Goal: Task Accomplishment & Management: Manage account settings

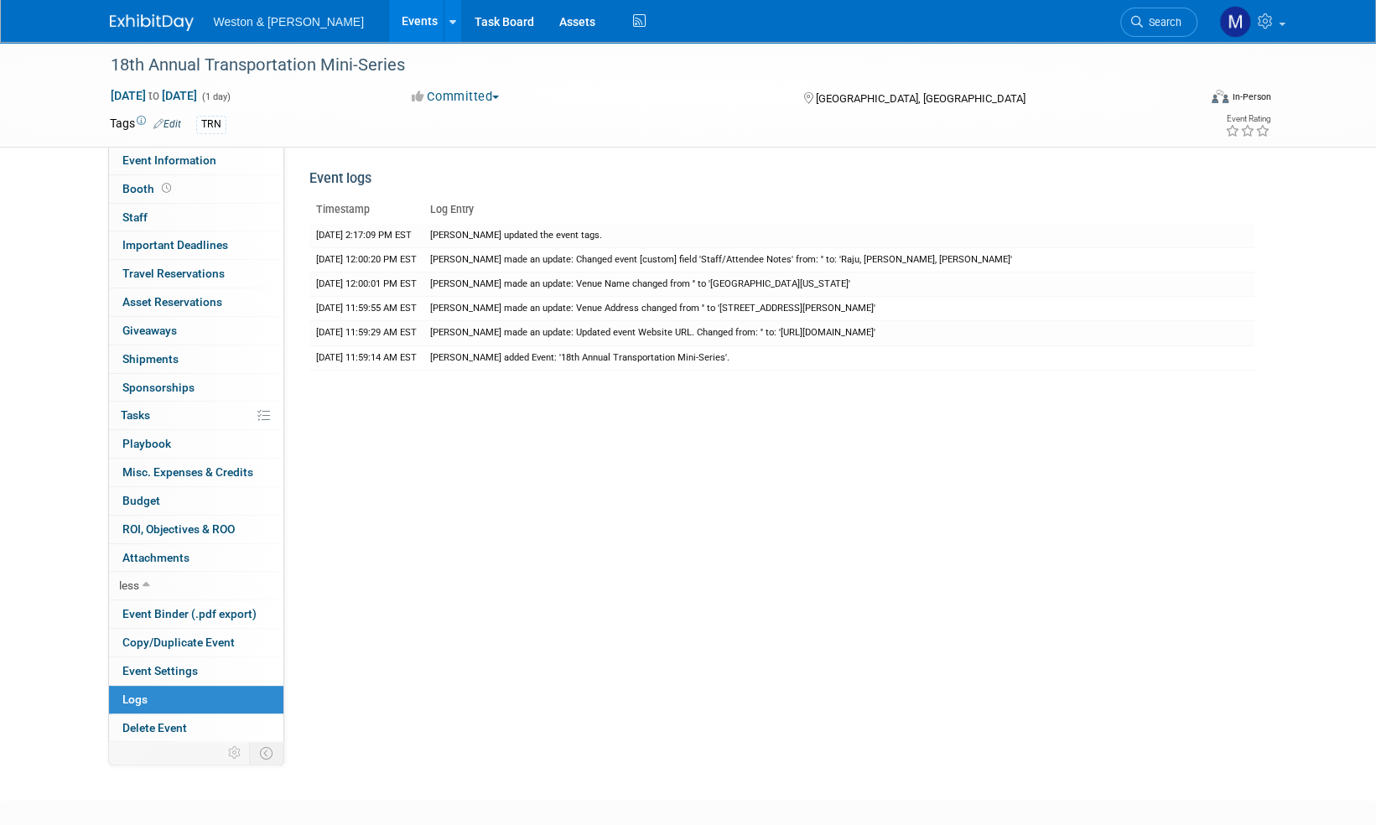
click at [139, 17] on img at bounding box center [152, 22] width 84 height 17
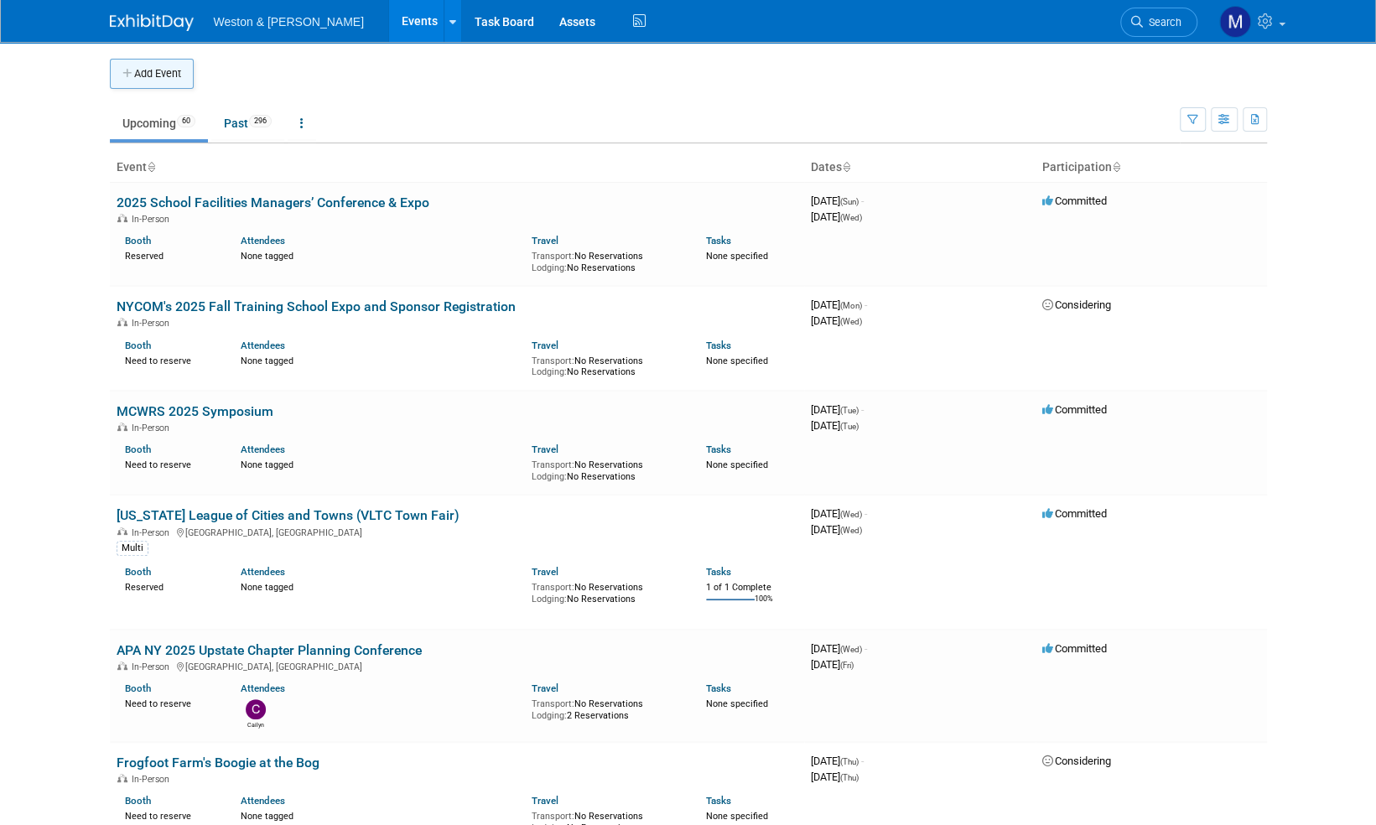
click at [151, 75] on button "Add Event" at bounding box center [152, 74] width 84 height 30
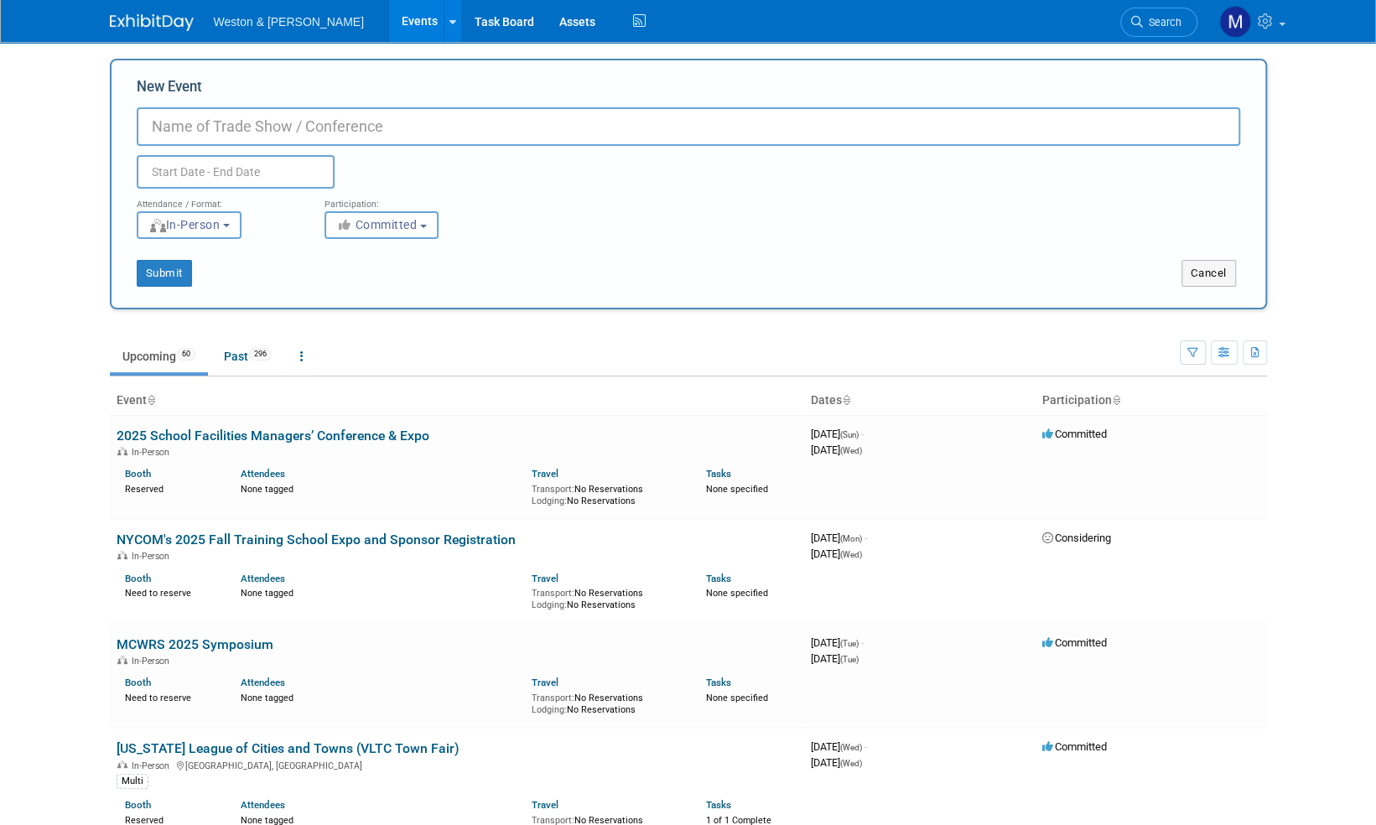
paste input "19th Annual Transportation Mini-Series"
type input "19th Annual Transportation Mini-Series"
click at [195, 168] on input "text" at bounding box center [236, 172] width 198 height 34
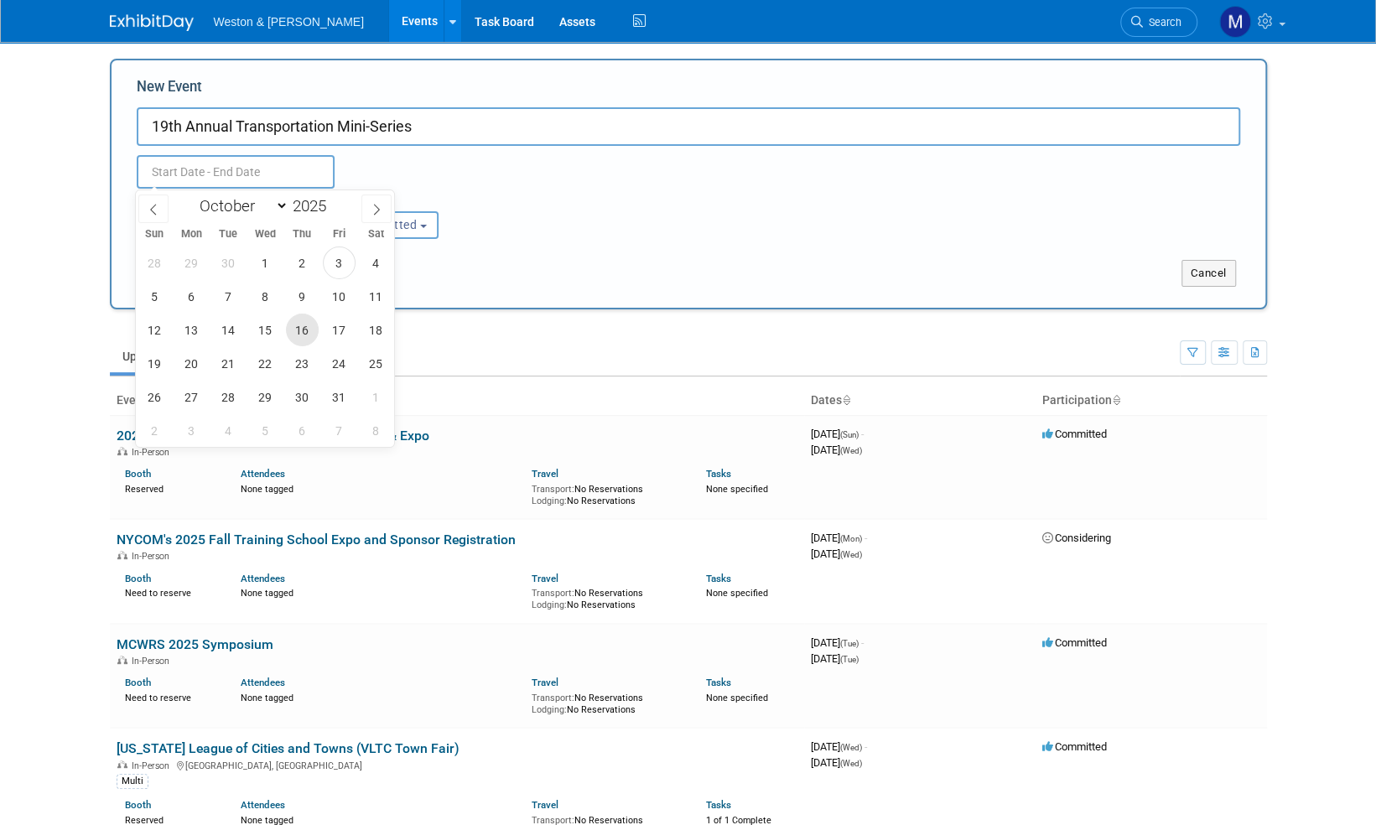
click at [309, 339] on span "16" at bounding box center [302, 330] width 33 height 33
click at [301, 332] on span "16" at bounding box center [302, 330] width 33 height 33
type input "[DATE] to [DATE]"
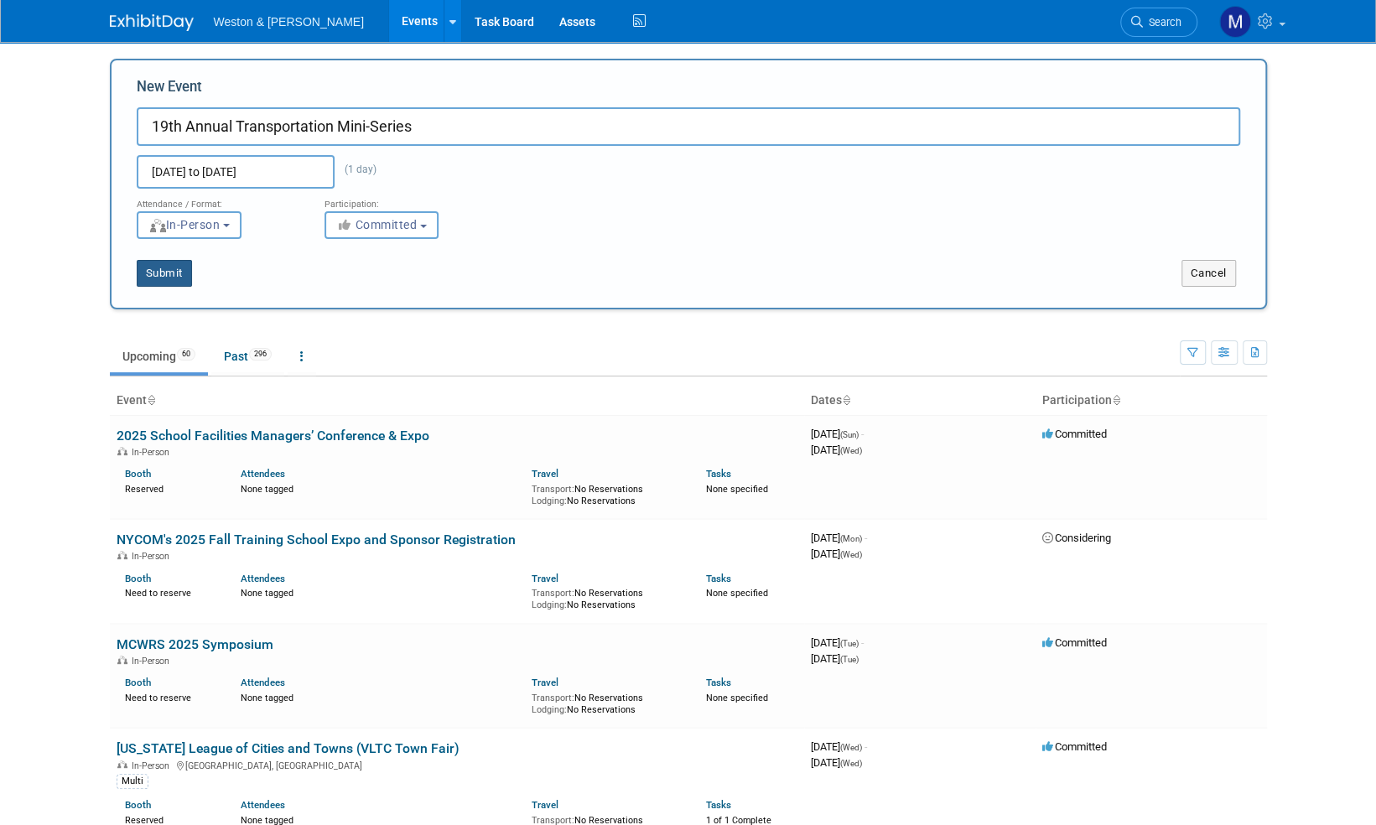
click at [171, 270] on button "Submit" at bounding box center [164, 273] width 55 height 27
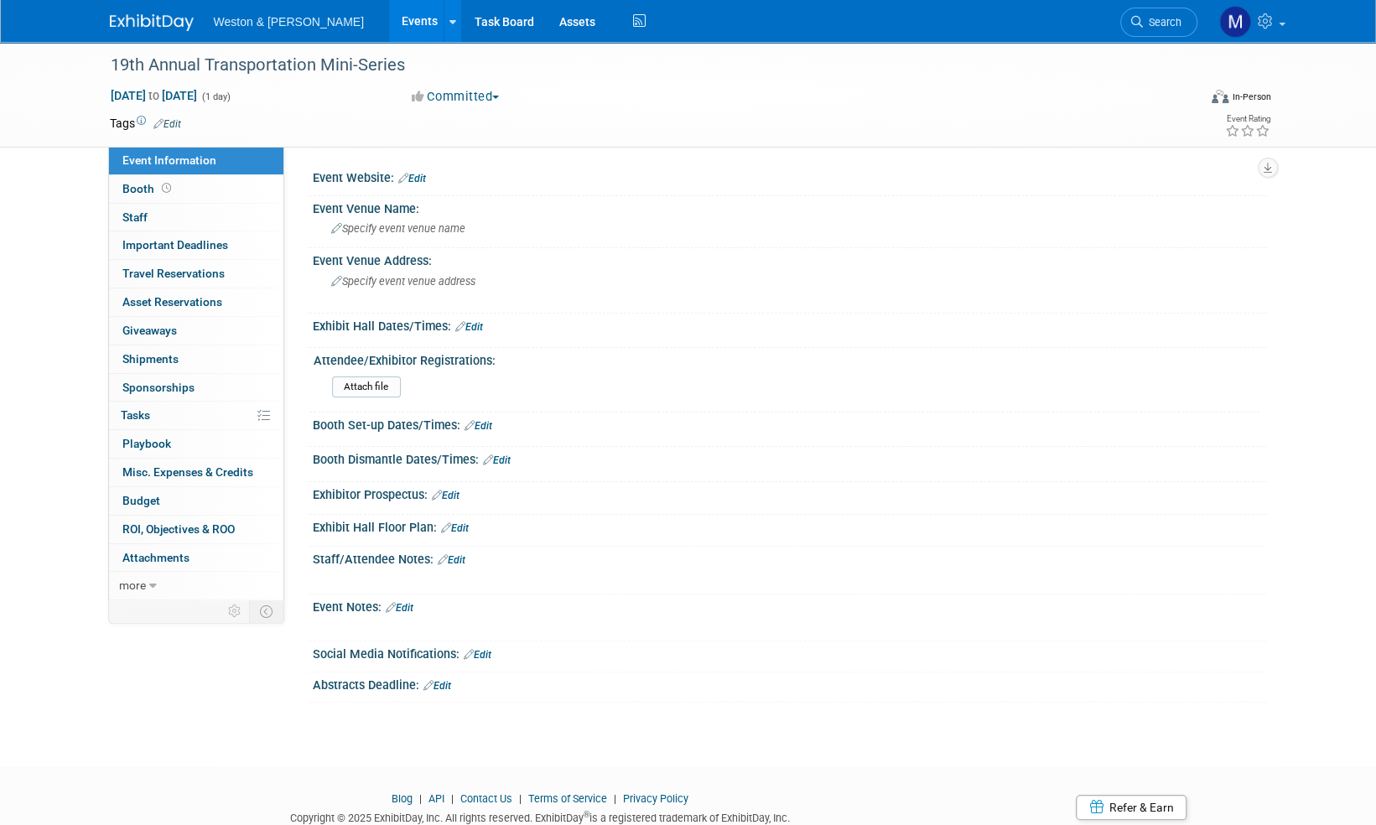
click at [423, 174] on link "Edit" at bounding box center [412, 179] width 28 height 12
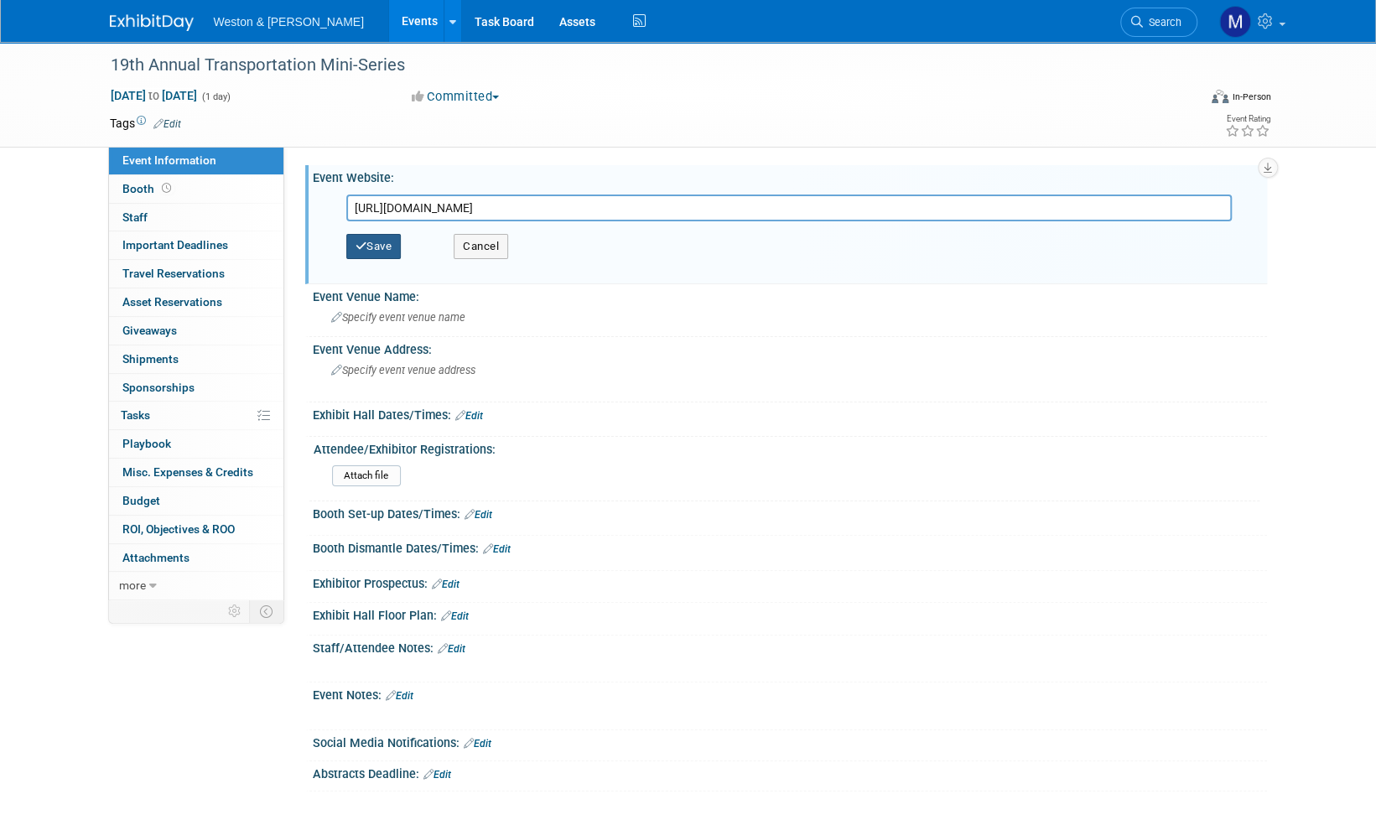
type input "https://lp.constantcontactpages.com/ev/reg/u5vf3km"
click at [380, 247] on button "Save" at bounding box center [373, 246] width 55 height 25
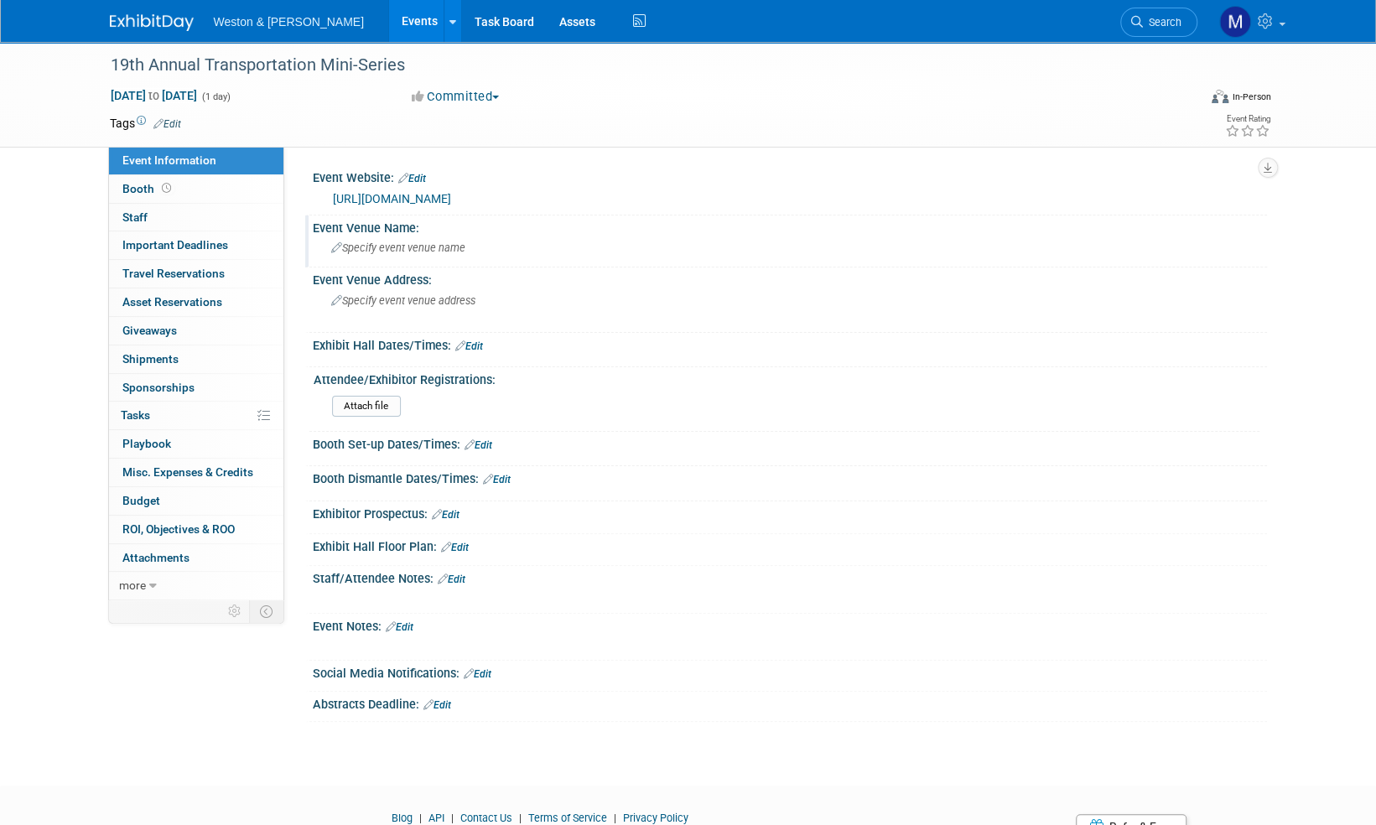
click at [403, 253] on span "Specify event venue name" at bounding box center [398, 248] width 134 height 13
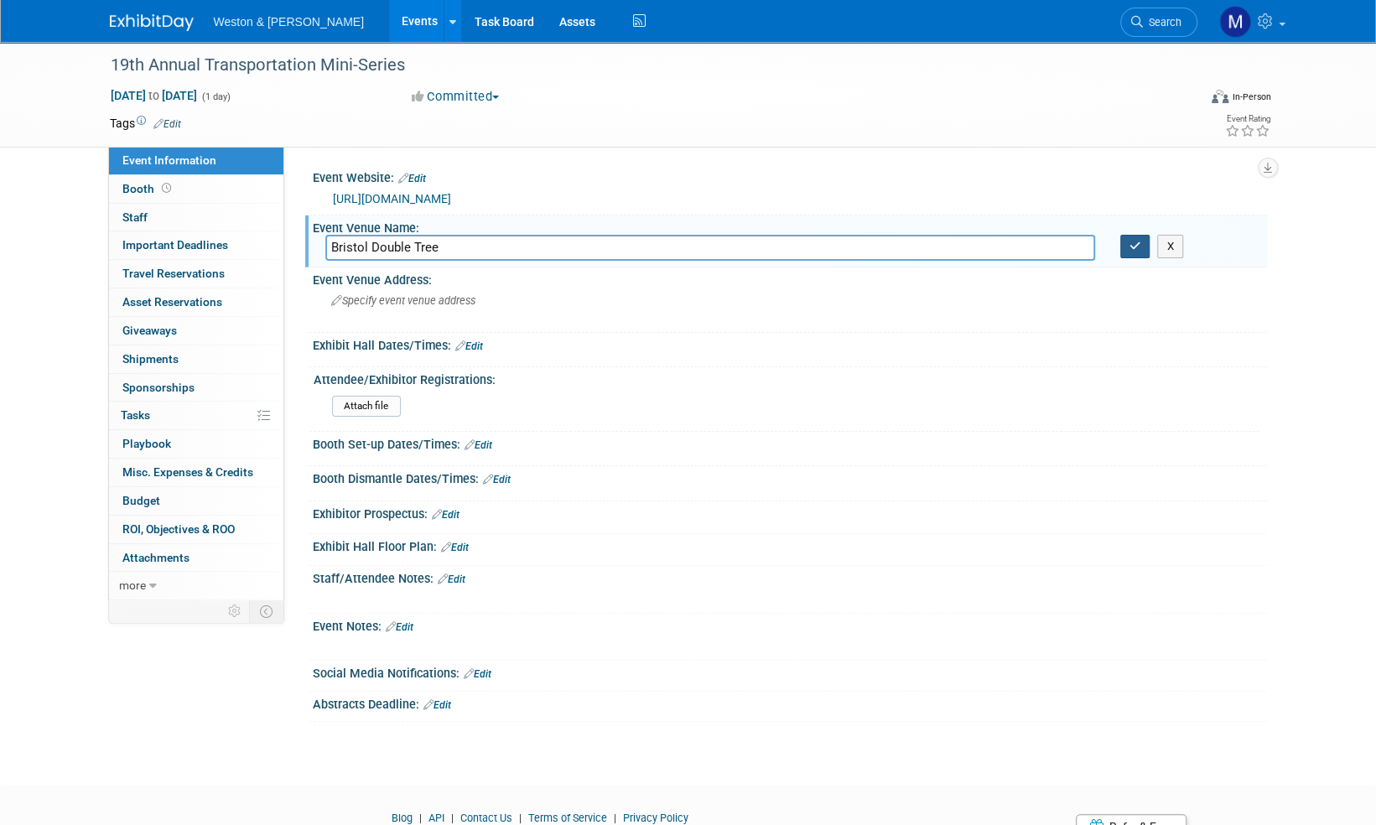
type input "Bristol Double Tree"
click at [1134, 246] on icon "button" at bounding box center [1136, 246] width 12 height 11
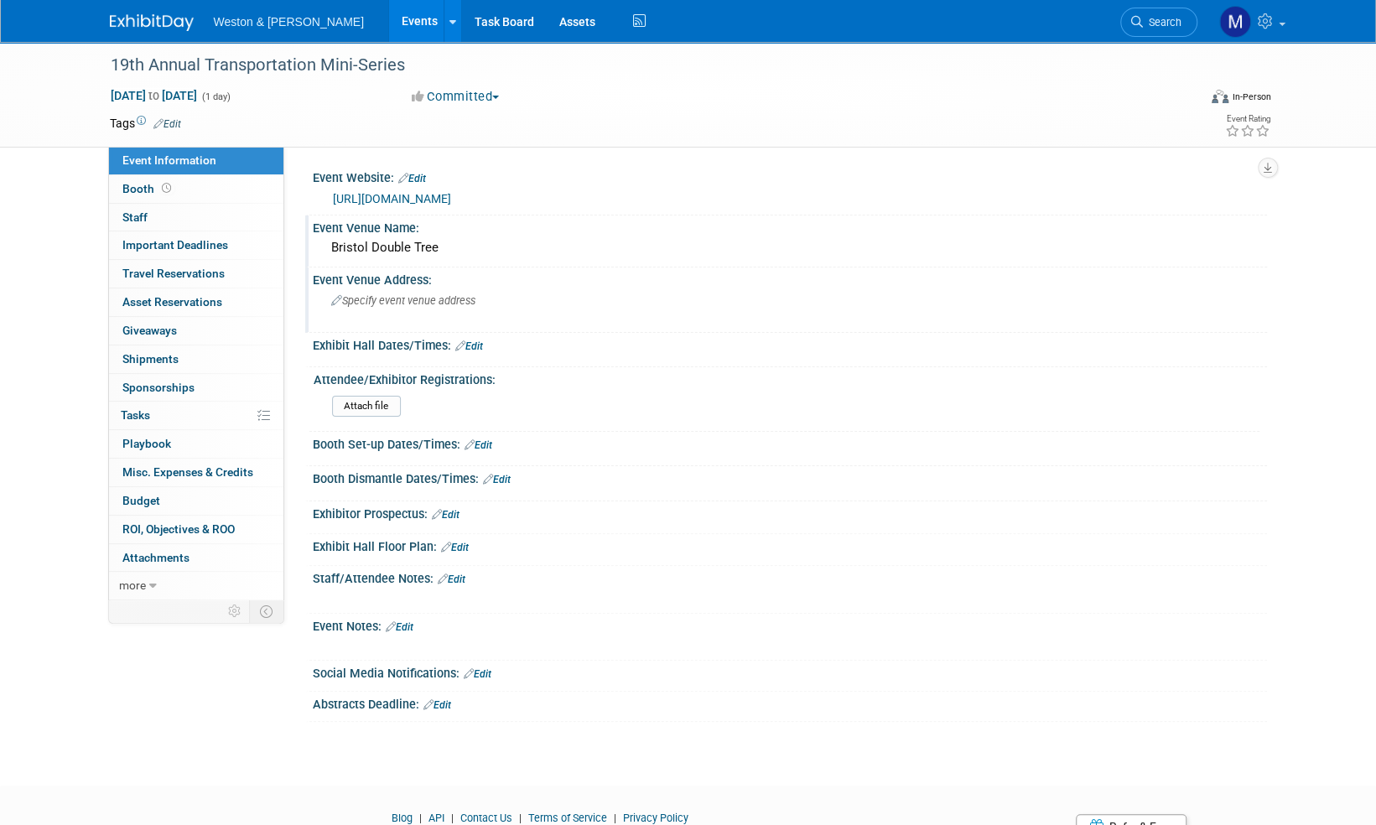
click at [380, 304] on span "Specify event venue address" at bounding box center [403, 300] width 144 height 13
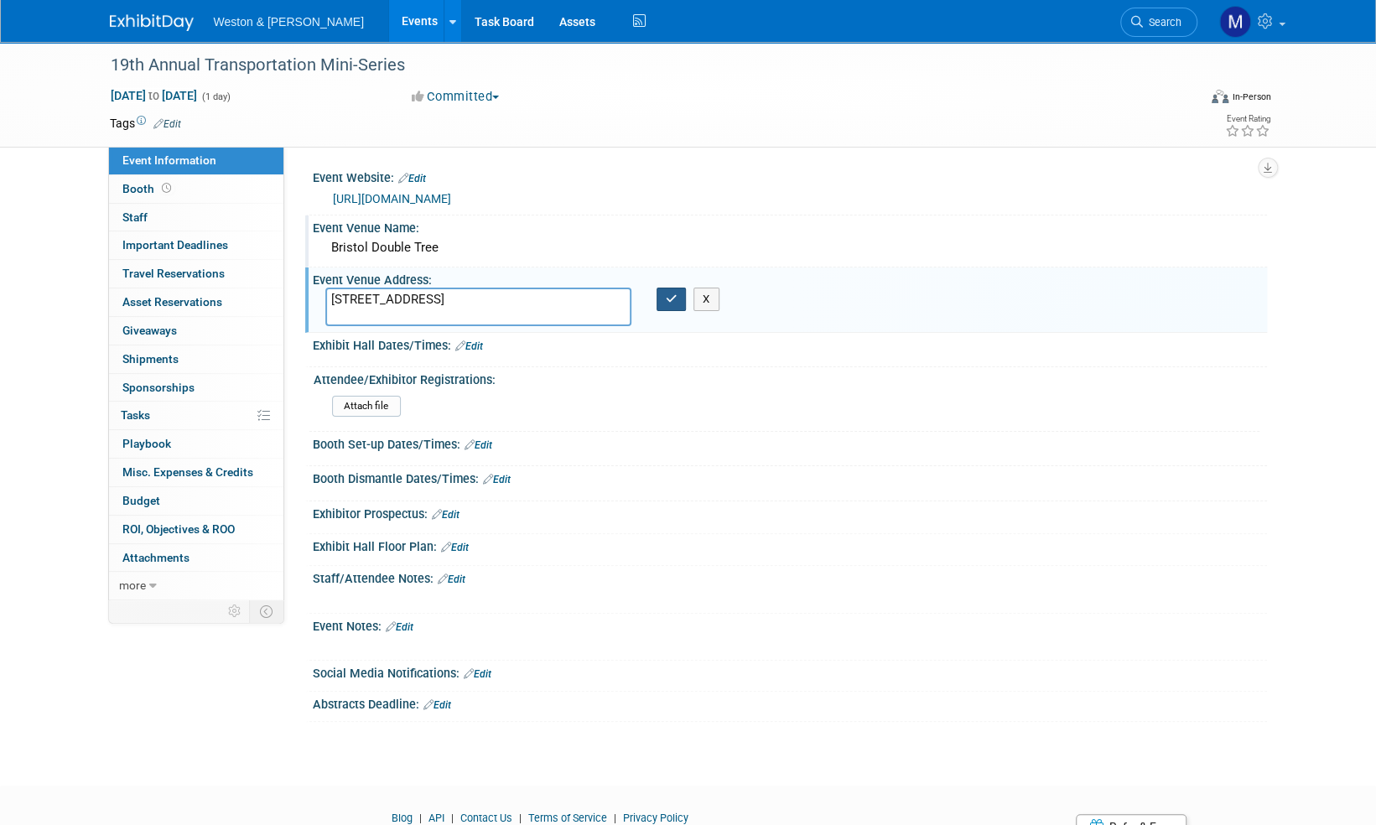
type textarea "42 Century Drive, Bristol, CT 06010"
click at [669, 294] on icon "button" at bounding box center [672, 299] width 12 height 11
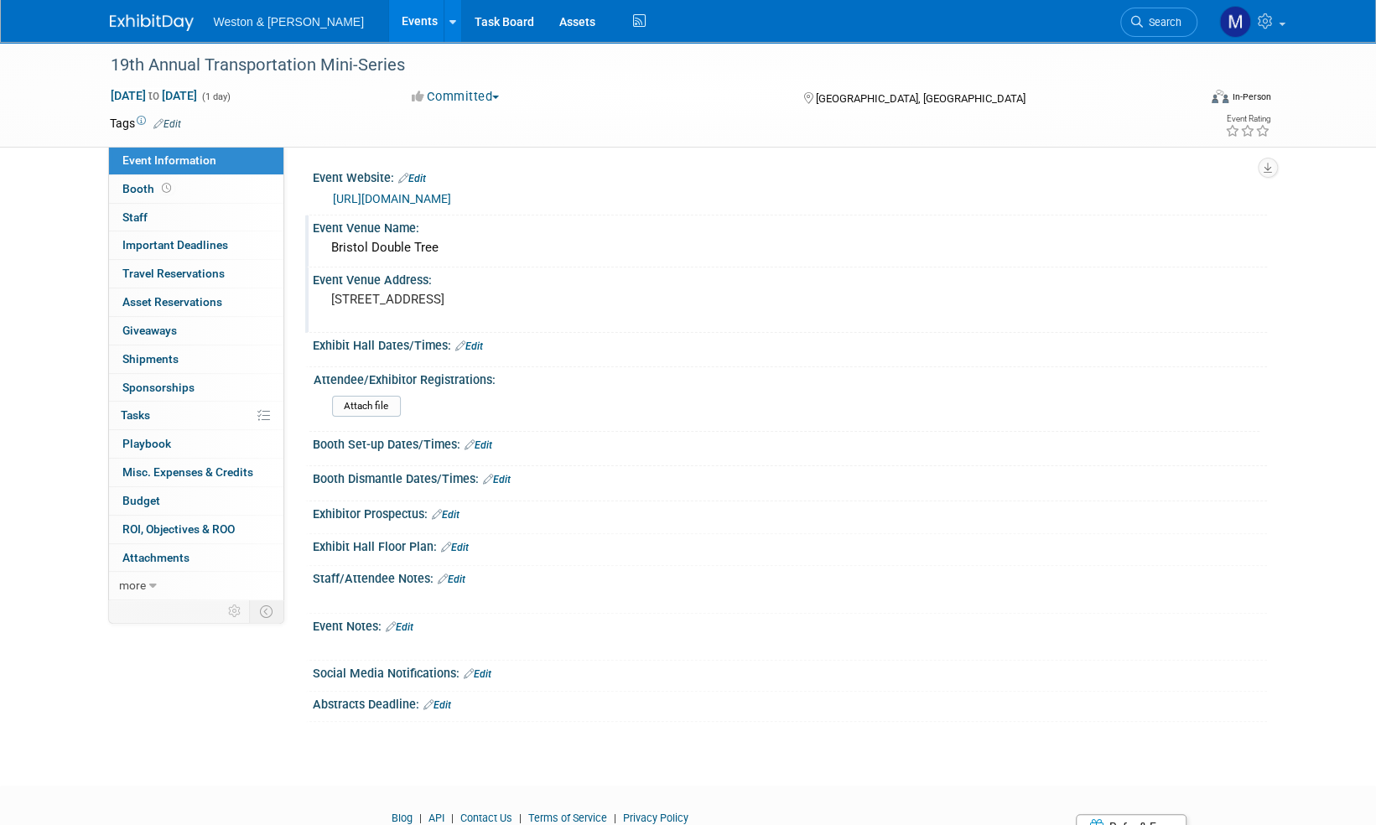
click at [460, 578] on link "Edit" at bounding box center [452, 580] width 28 height 12
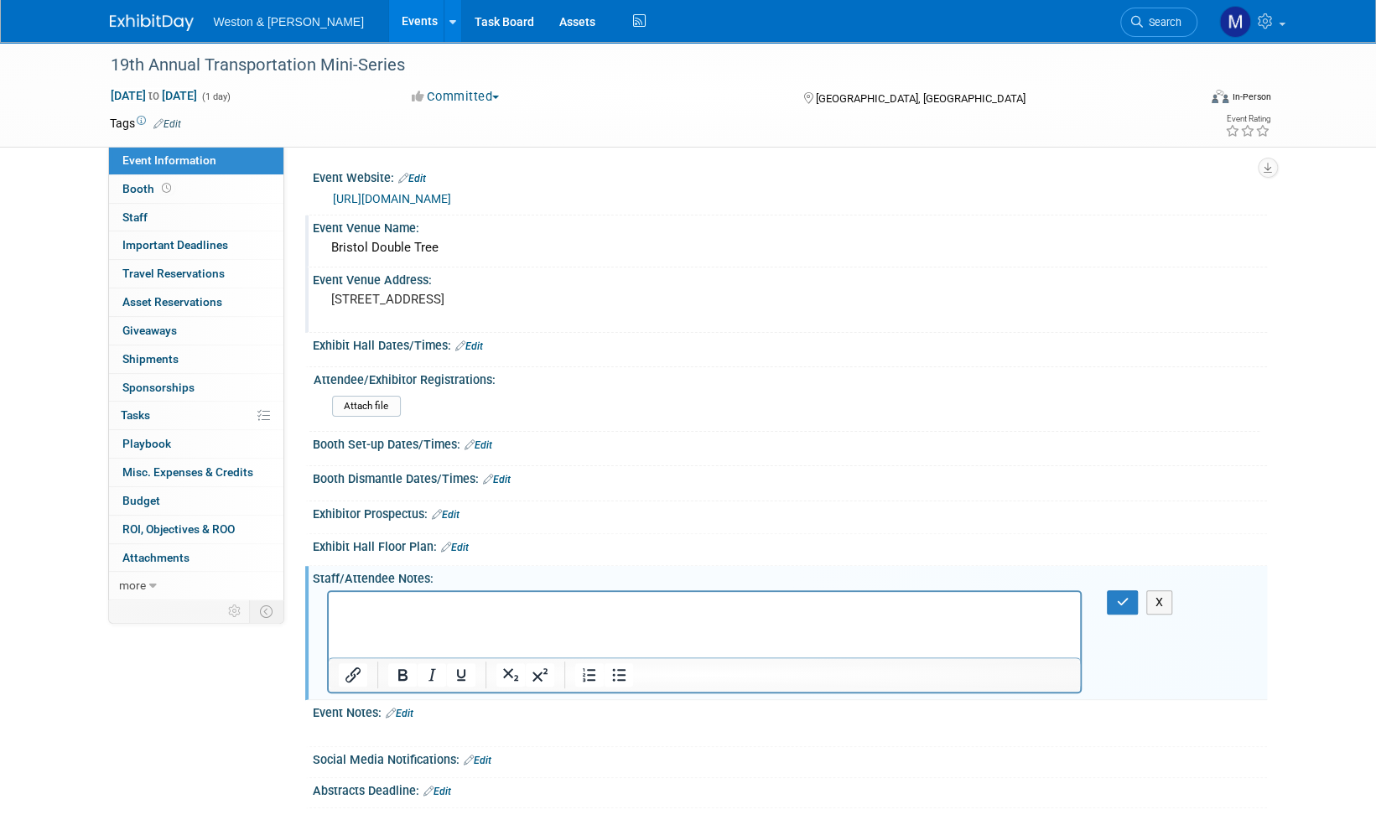
click at [360, 604] on p "Rich Text Area. Press ALT-0 for help." at bounding box center [704, 606] width 733 height 17
click at [1122, 596] on icon "button" at bounding box center [1122, 602] width 13 height 12
